Goal: Find specific page/section: Find specific page/section

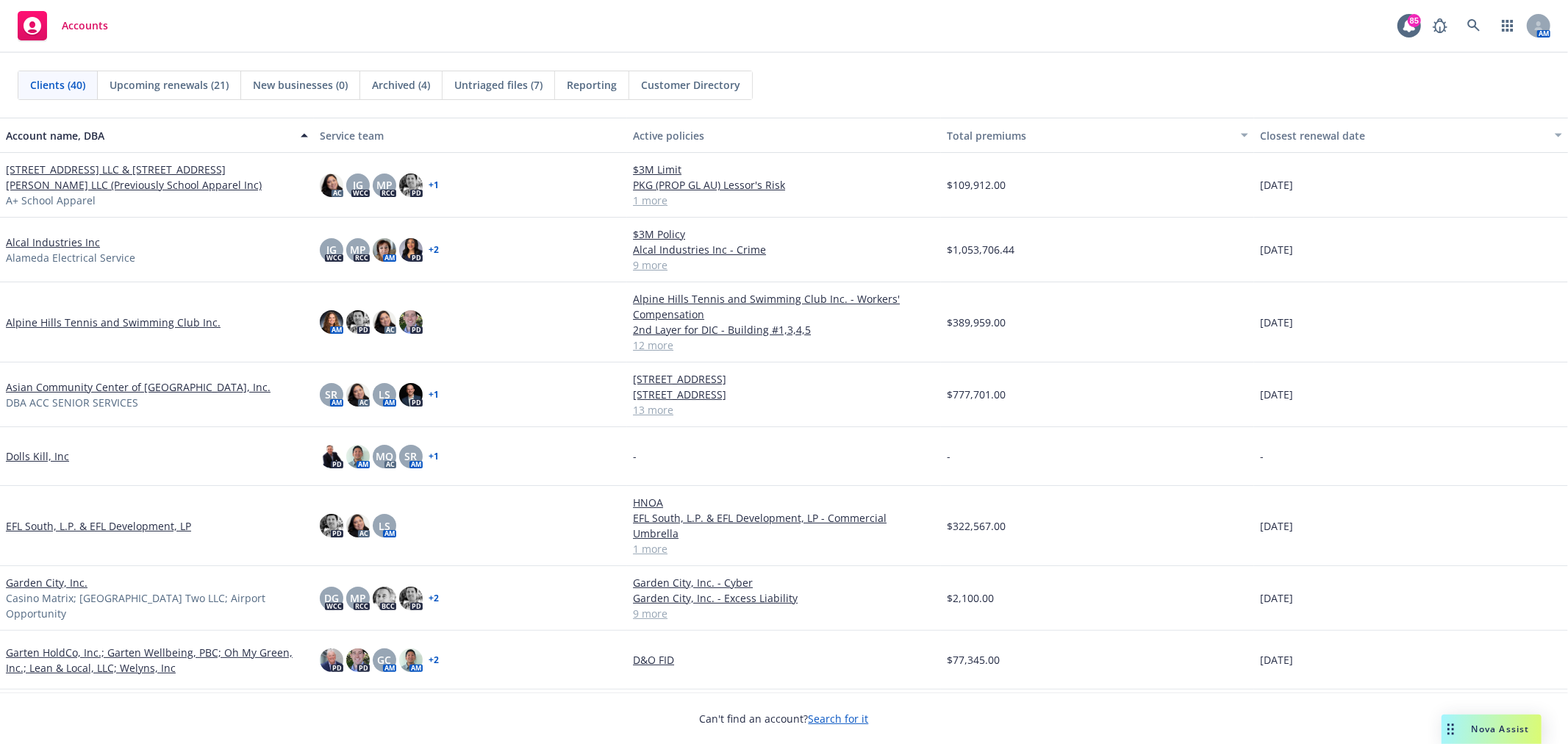
click at [1458, 26] on div "AM" at bounding box center [1489, 26] width 125 height 30
click at [1480, 20] on icon at bounding box center [1474, 25] width 13 height 13
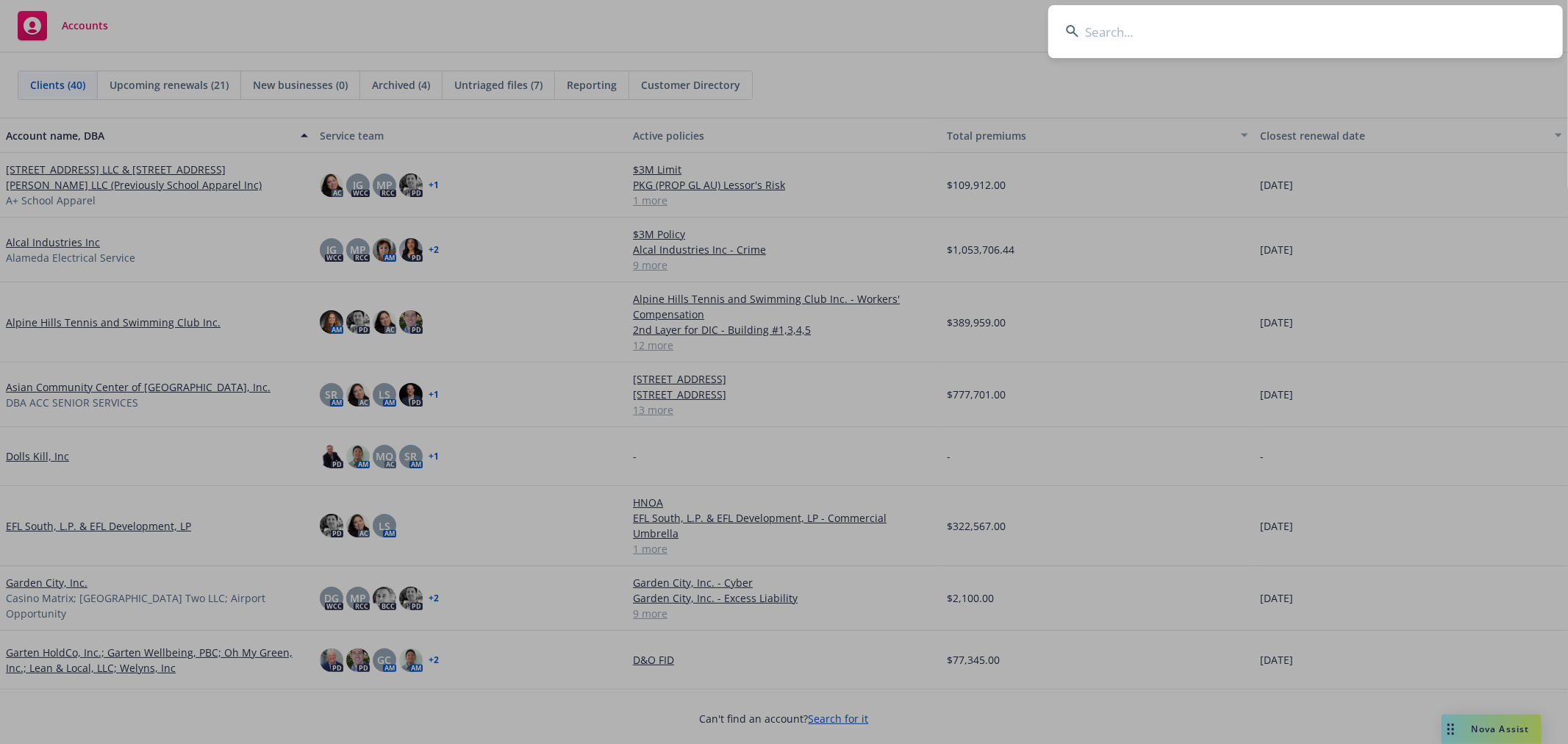
click at [1275, 21] on input at bounding box center [1306, 31] width 514 height 53
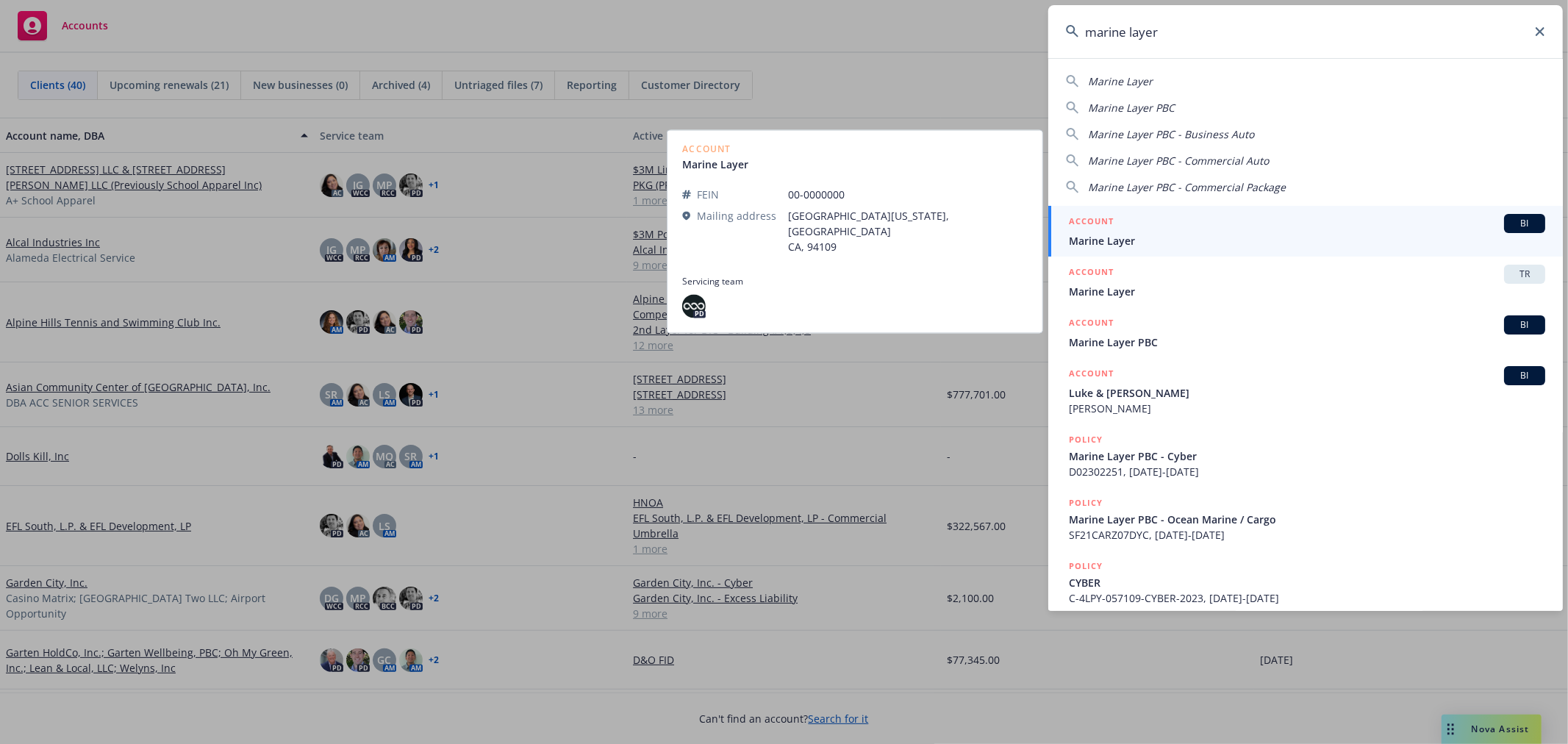
type input "marine layer"
click at [1237, 230] on div "ACCOUNT BI" at bounding box center [1308, 223] width 477 height 19
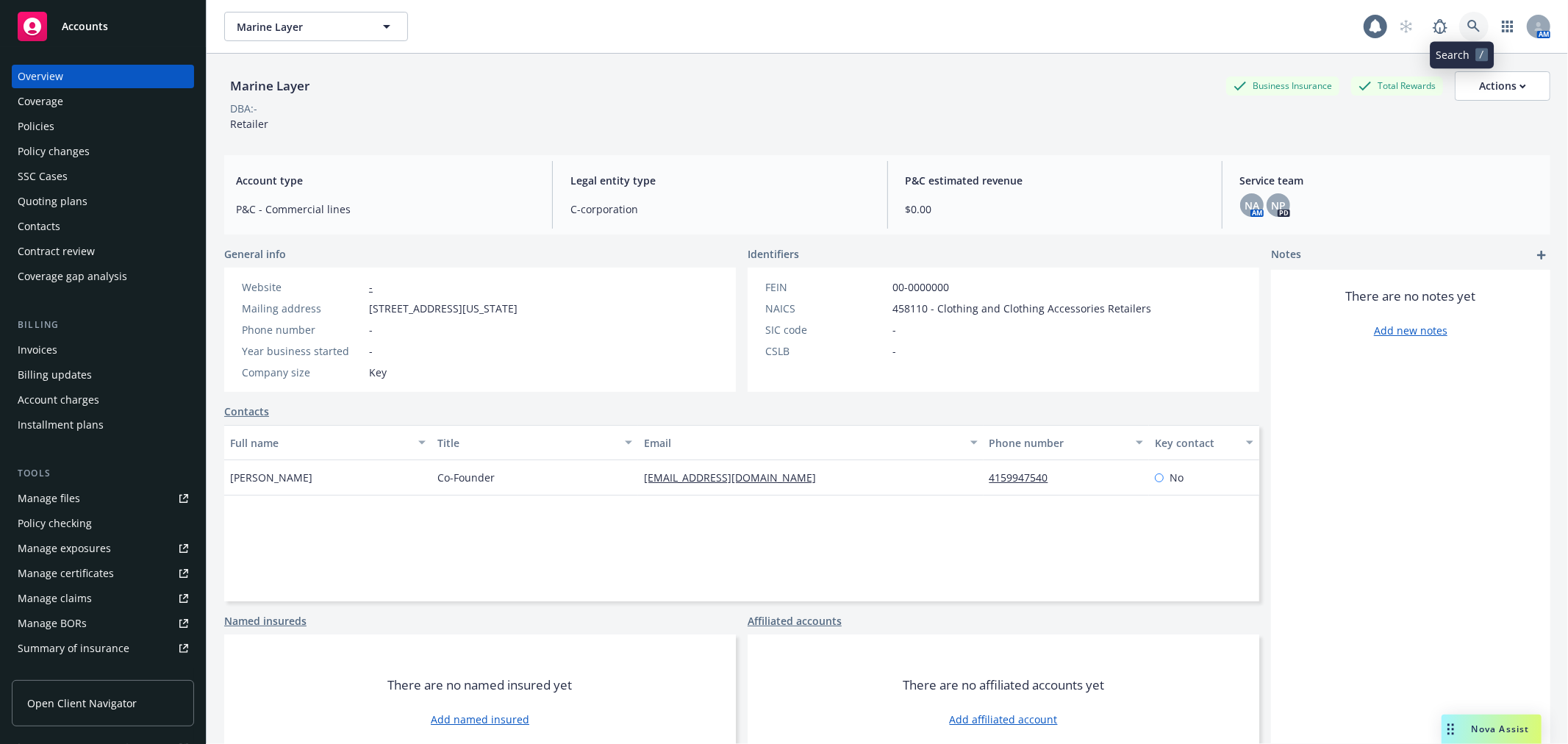
click at [1468, 26] on icon at bounding box center [1474, 26] width 13 height 13
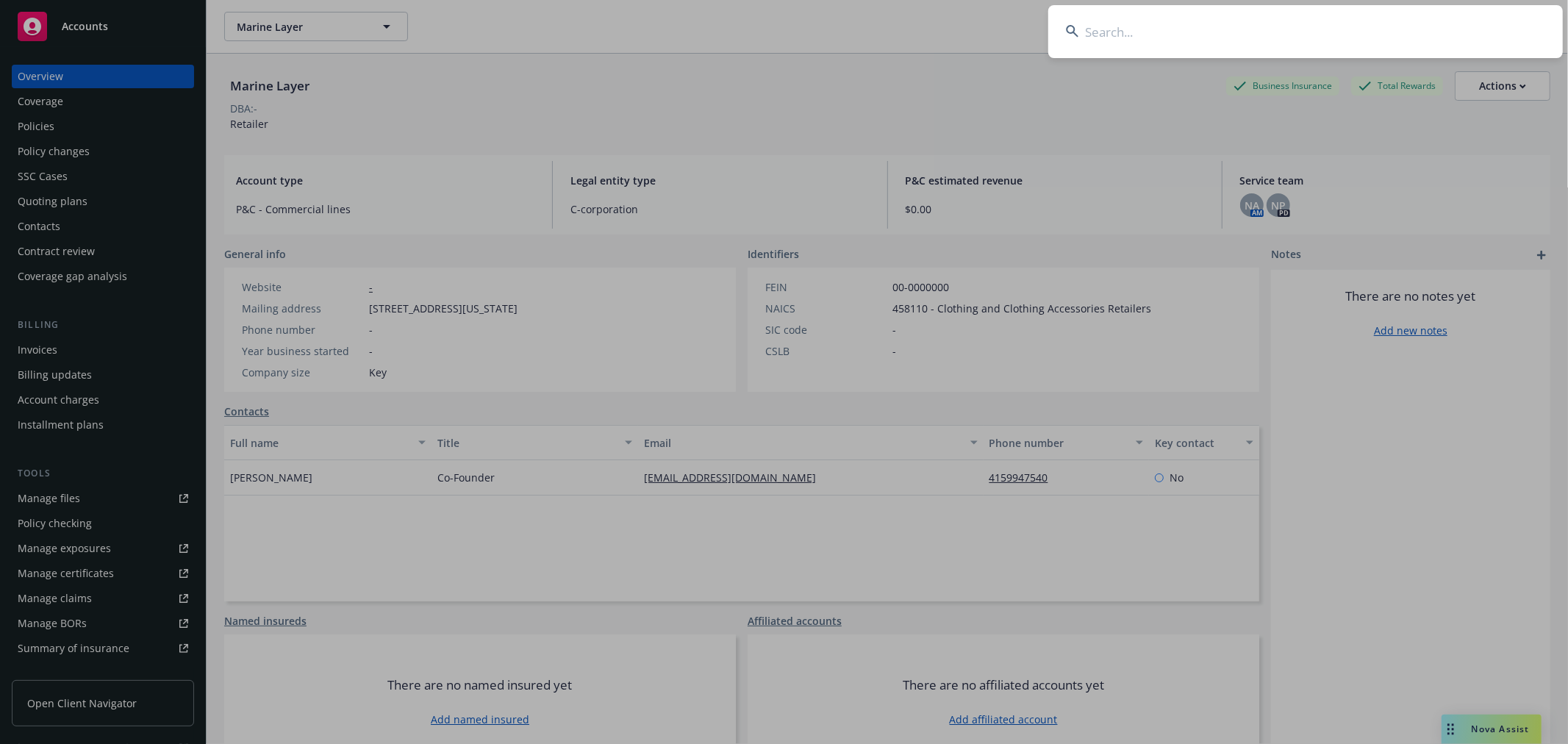
click at [1203, 28] on input at bounding box center [1306, 31] width 514 height 53
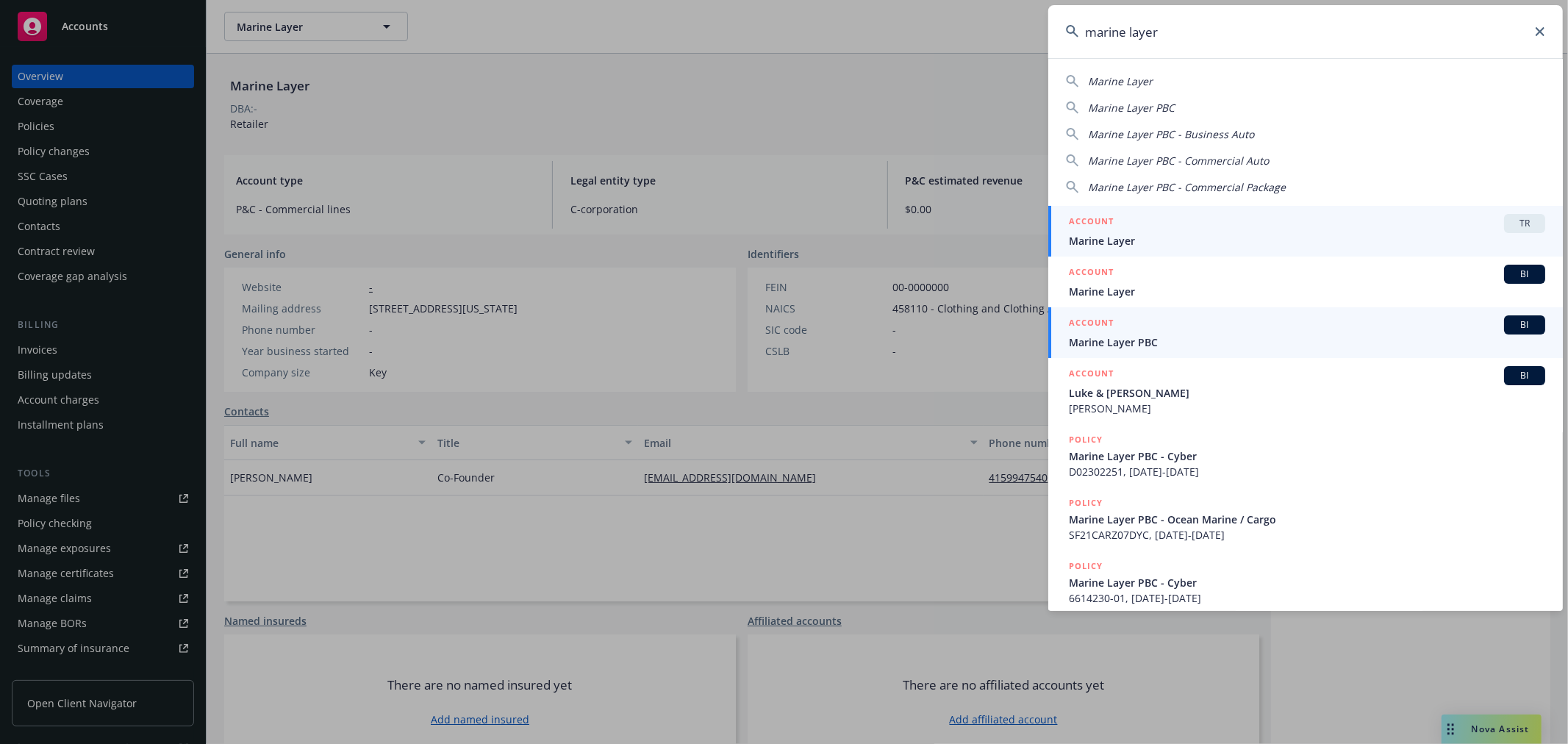
type input "marine layer"
click at [1186, 345] on span "Marine Layer PBC" at bounding box center [1308, 343] width 477 height 16
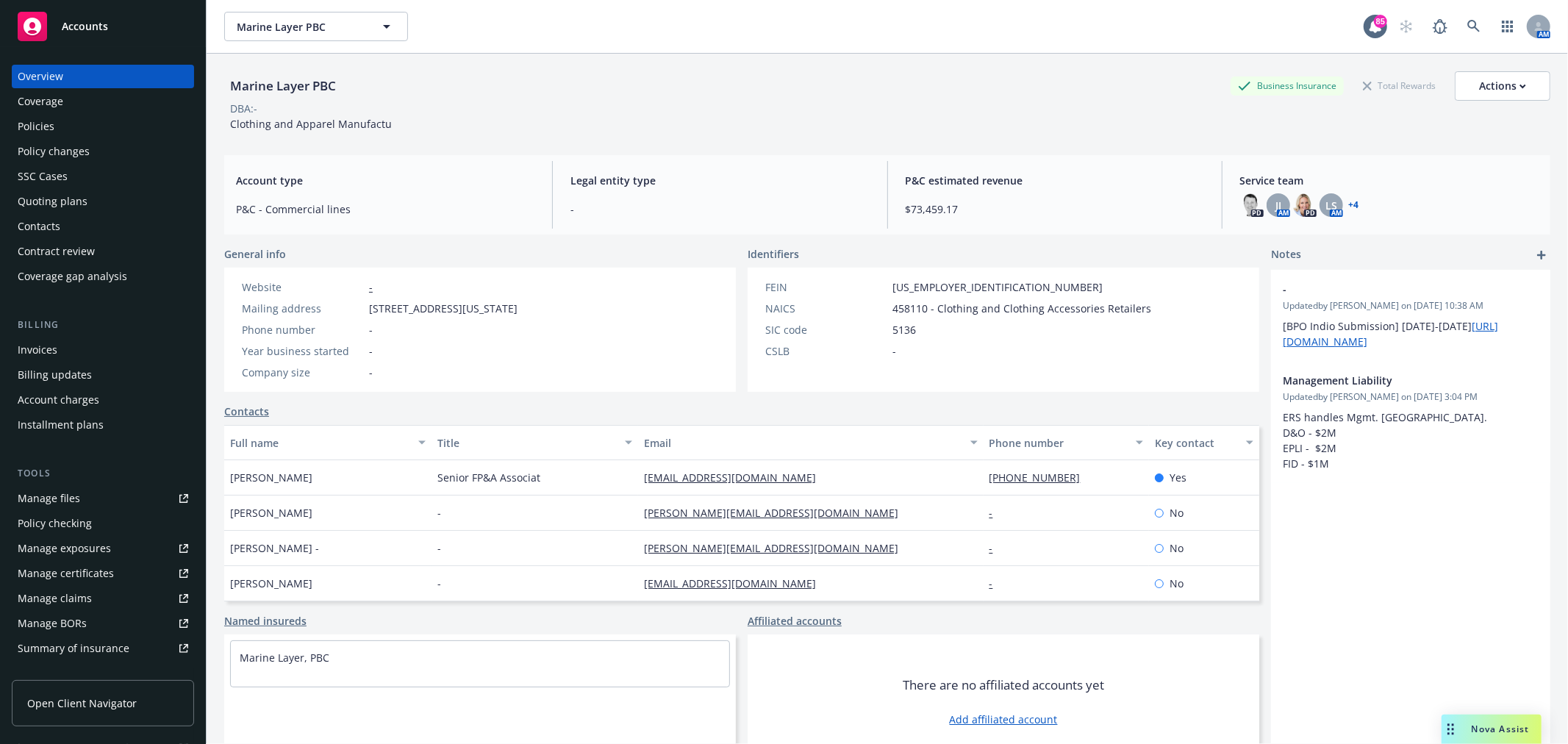
click at [86, 120] on div "Policies" at bounding box center [103, 127] width 171 height 24
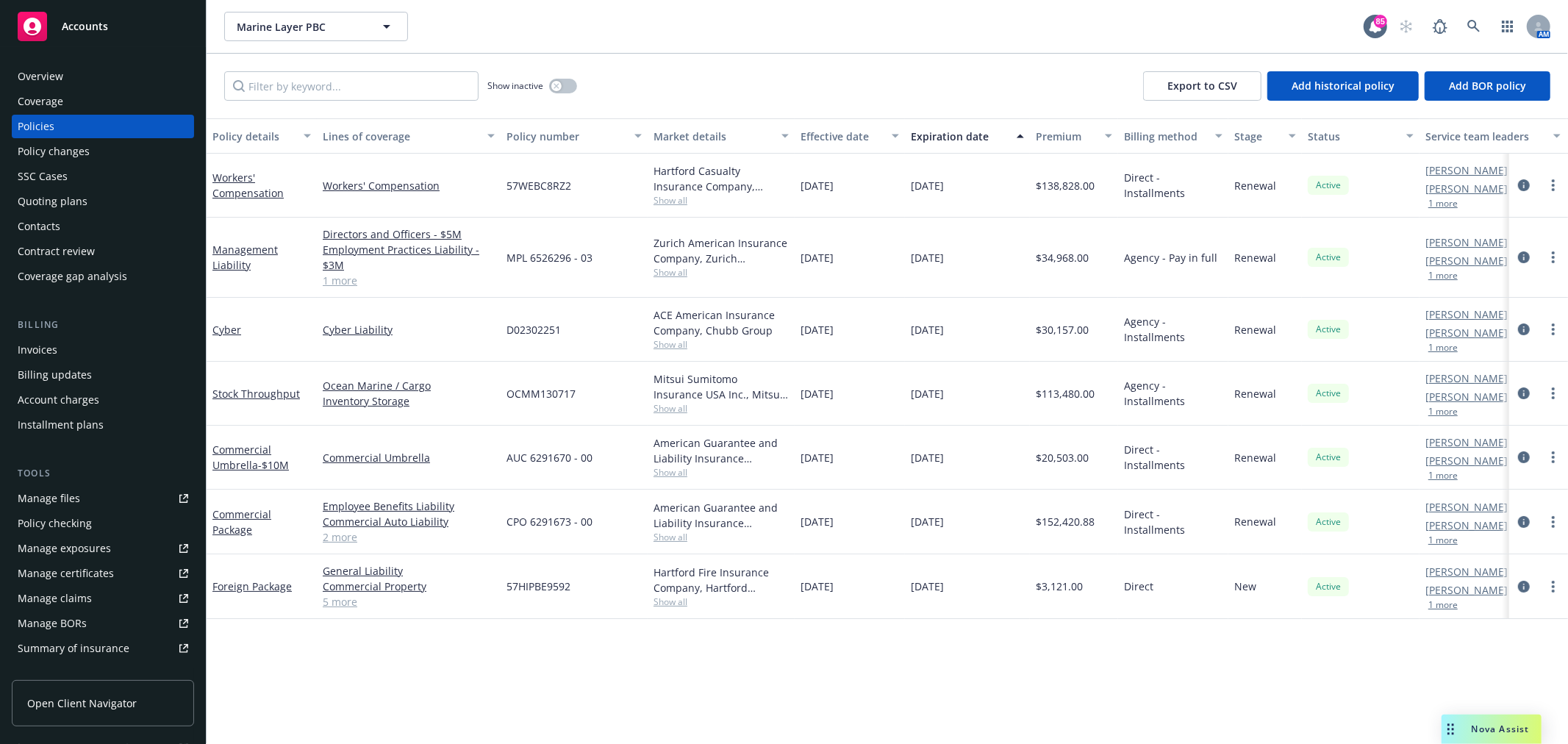
click at [1446, 350] on button "1 more" at bounding box center [1444, 348] width 30 height 9
click at [735, 10] on div "Marine Layer PBC Marine Layer PBC 85 AM" at bounding box center [887, 26] width 1361 height 53
